Goal: Feedback & Contribution: Leave review/rating

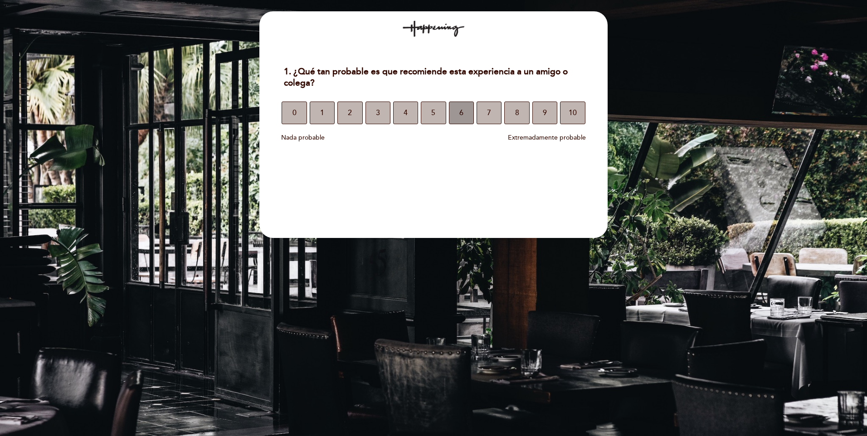
click at [460, 116] on span "6" at bounding box center [461, 112] width 4 height 25
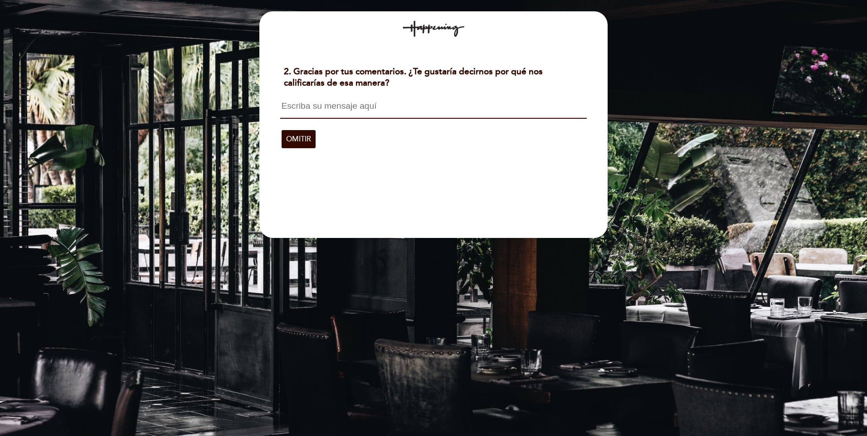
click at [357, 109] on textarea at bounding box center [433, 110] width 306 height 17
type textarea "E"
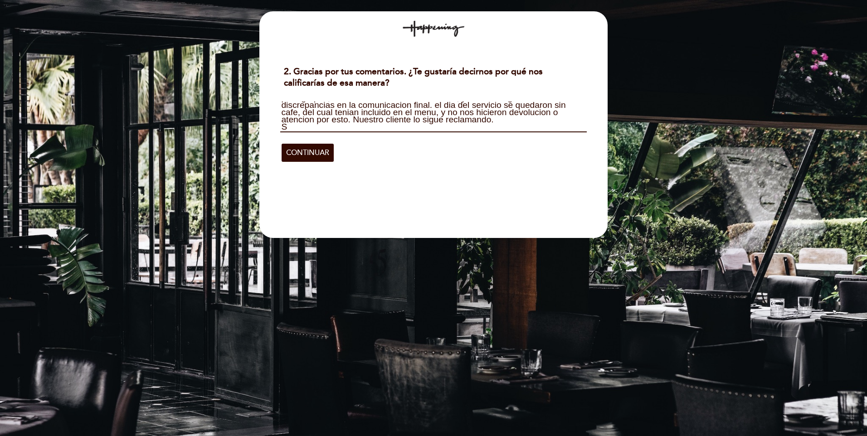
scroll to position [1, 0]
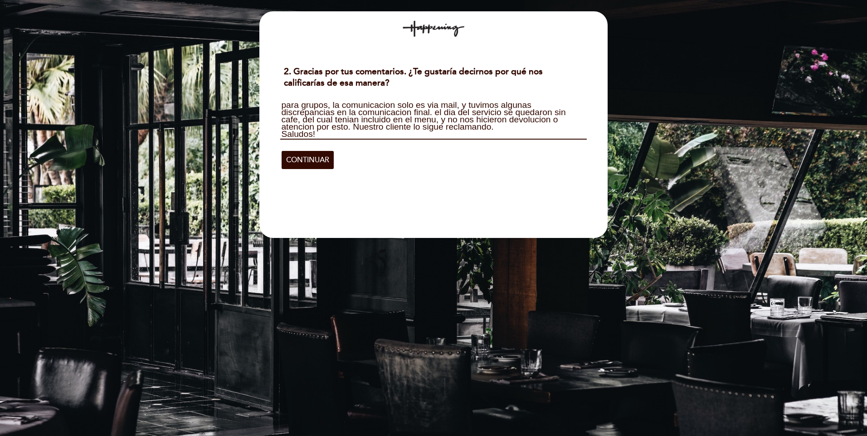
click at [285, 104] on textarea "para grupos, la comunicacion solo es via mail, y tuvimos algunas discrepancias …" at bounding box center [433, 121] width 306 height 38
click at [328, 104] on textarea "Para grupos, la comunicacion solo es via mail, y tuvimos algunas discrepancias …" at bounding box center [433, 121] width 306 height 38
click at [440, 112] on textarea "Para grupos corporativos, la comunicación solo es via mail, y tuvimos algunas d…" at bounding box center [433, 121] width 306 height 38
click at [502, 110] on textarea "Para grupos corporativos, la comunicación solo es via mail, y tuvimos algunas d…" at bounding box center [433, 121] width 306 height 38
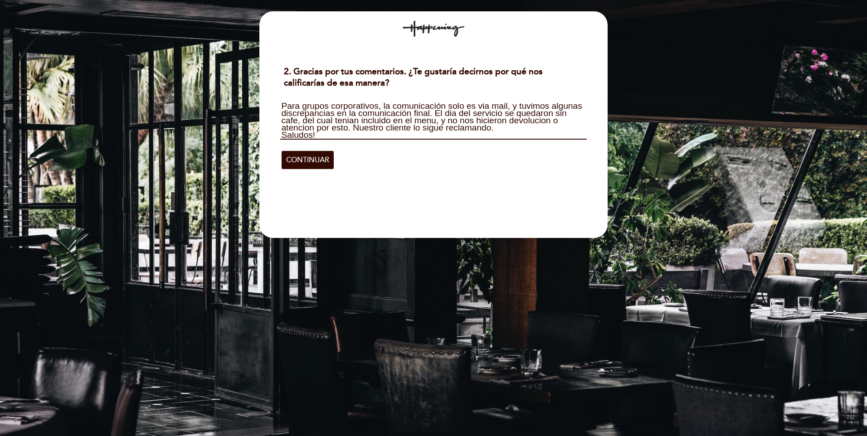
drag, startPoint x: 477, startPoint y: 115, endPoint x: 503, endPoint y: 110, distance: 26.3
click at [503, 116] on textarea "Para grupos corporativos, la comunicación solo es via mail, y tuvimos algunas d…" at bounding box center [433, 121] width 306 height 38
click at [503, 112] on textarea "Para grupos corporativos, la comunicación solo es via mail, y tuvimos algunas d…" at bounding box center [433, 121] width 306 height 38
type textarea "Para grupos corporativos, la comunicación solo es via mail, y tuvimos algunas d…"
click at [313, 159] on span "CONTINUAR" at bounding box center [307, 159] width 43 height 25
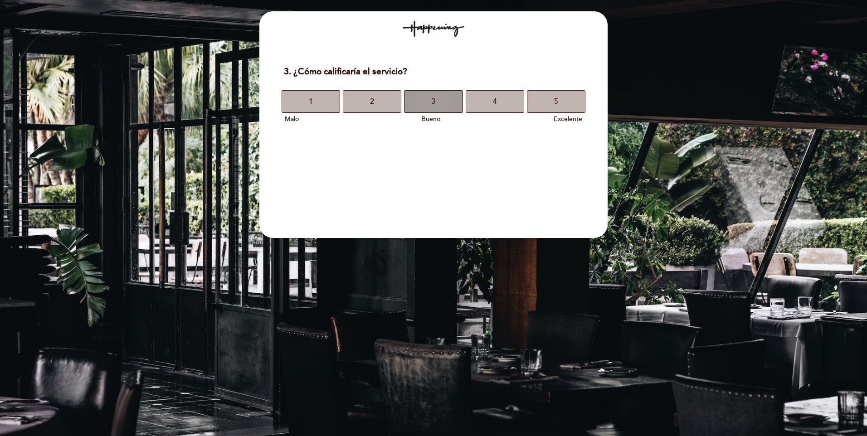
click at [441, 102] on button "3" at bounding box center [433, 101] width 59 height 23
click at [491, 104] on button "4" at bounding box center [495, 101] width 59 height 23
click at [447, 101] on button "3" at bounding box center [433, 101] width 59 height 23
drag, startPoint x: 429, startPoint y: 100, endPoint x: 452, endPoint y: 99, distance: 22.7
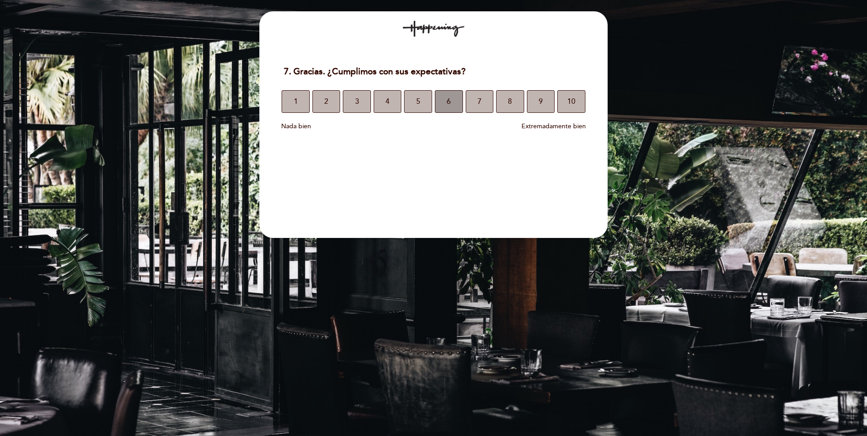
click at [452, 99] on div "1. Nada bien 10. Extremadamente bien 1 2 3 4 5 6 7 8 9 10" at bounding box center [433, 102] width 313 height 39
click at [440, 102] on button "6" at bounding box center [449, 101] width 28 height 23
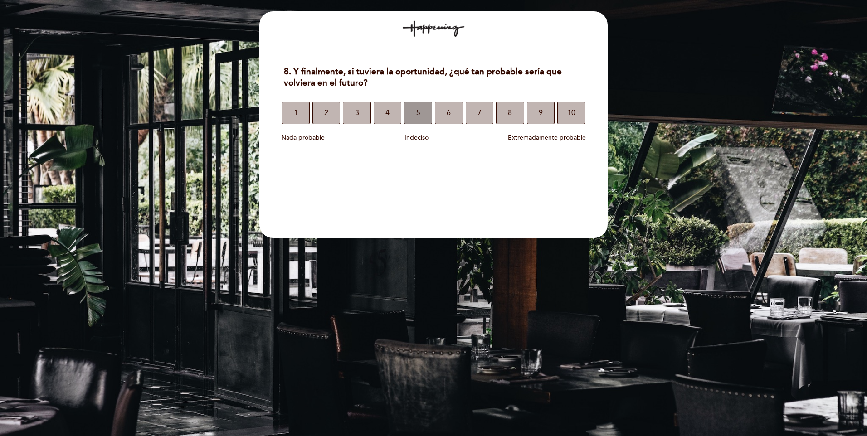
click at [413, 113] on button "5" at bounding box center [418, 113] width 28 height 23
select select "es"
